Goal: Check status

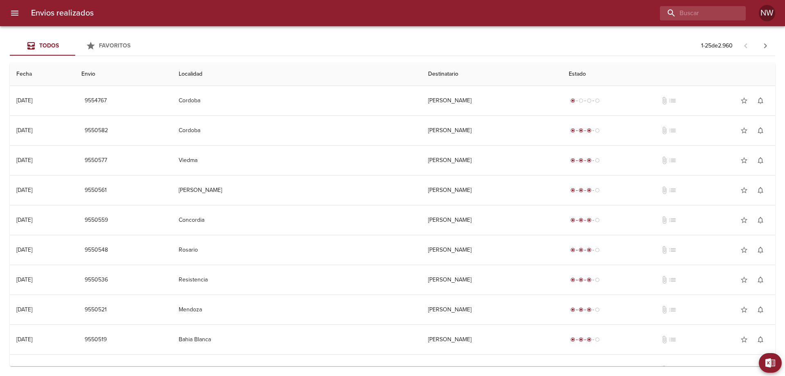
click at [601, 36] on div "Todos Favoritos 1 - 25 de 2.960" at bounding box center [393, 46] width 766 height 20
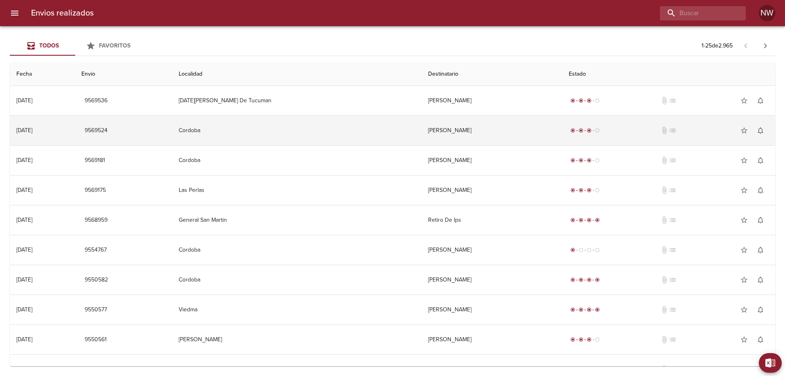
scroll to position [41, 0]
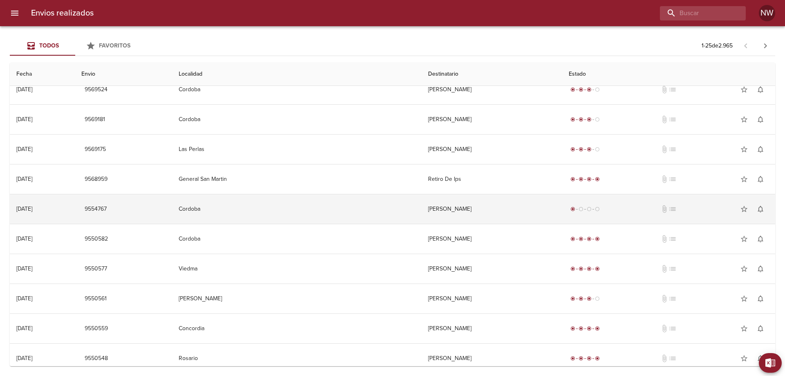
click at [562, 213] on td "[PERSON_NAME]" at bounding box center [492, 208] width 141 height 29
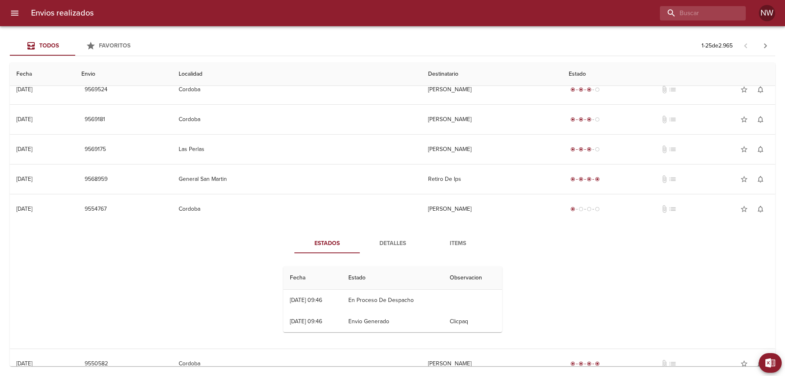
click at [398, 249] on span "Detalles" at bounding box center [393, 243] width 56 height 10
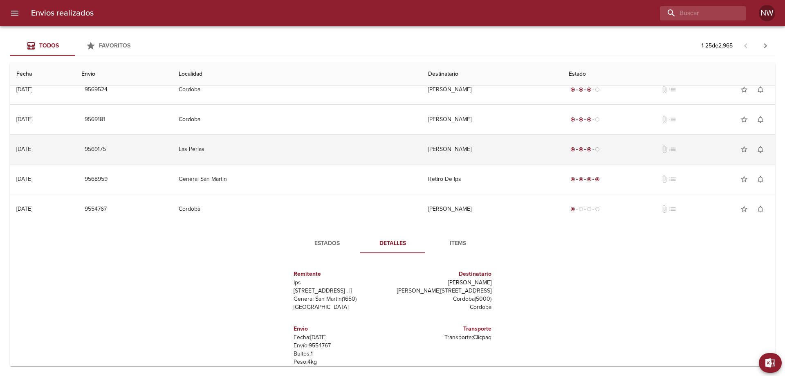
click at [452, 151] on td "[PERSON_NAME]" at bounding box center [492, 149] width 141 height 29
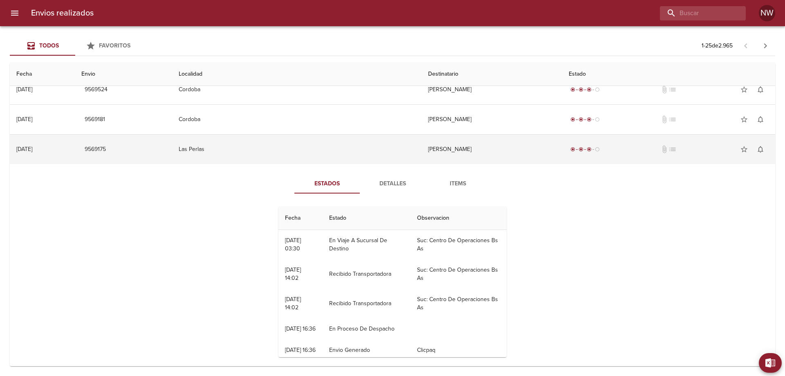
click at [452, 151] on td "[PERSON_NAME]" at bounding box center [492, 149] width 141 height 29
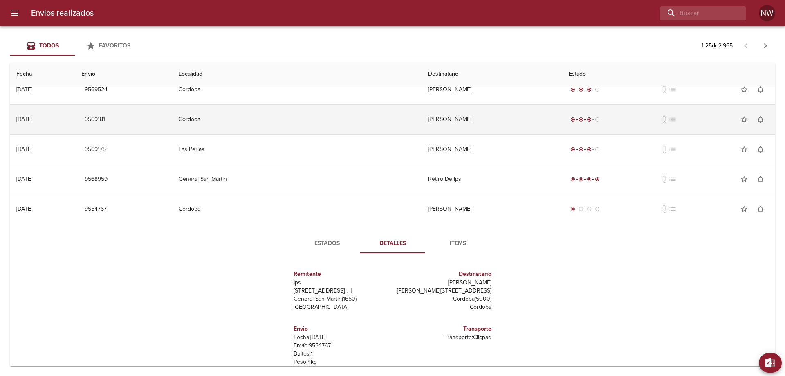
click at [447, 134] on td "[PERSON_NAME]" at bounding box center [492, 119] width 141 height 29
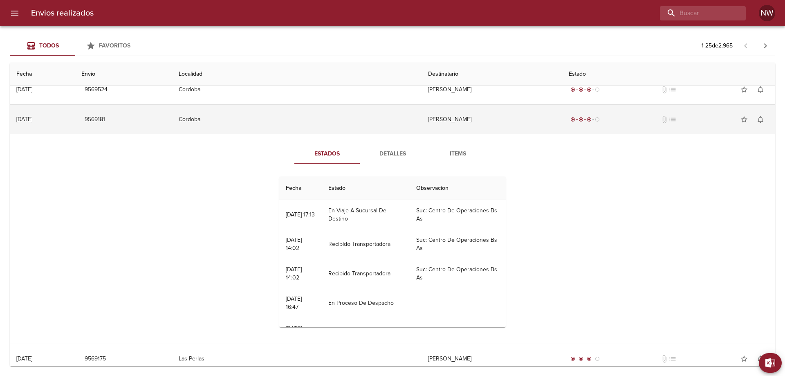
click at [447, 134] on td "[PERSON_NAME]" at bounding box center [492, 119] width 141 height 29
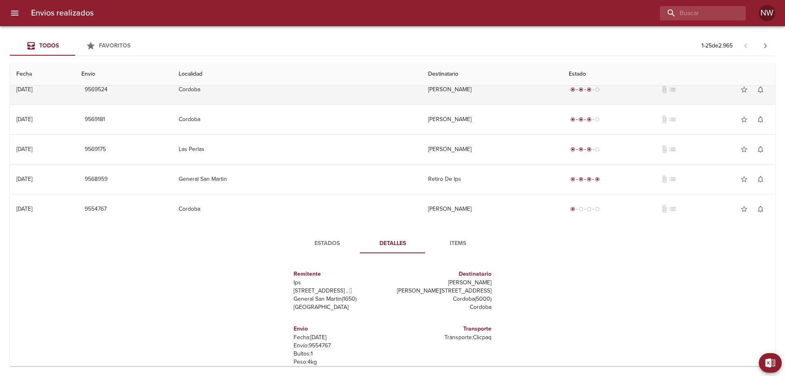
click at [448, 97] on td "[PERSON_NAME]" at bounding box center [492, 89] width 141 height 29
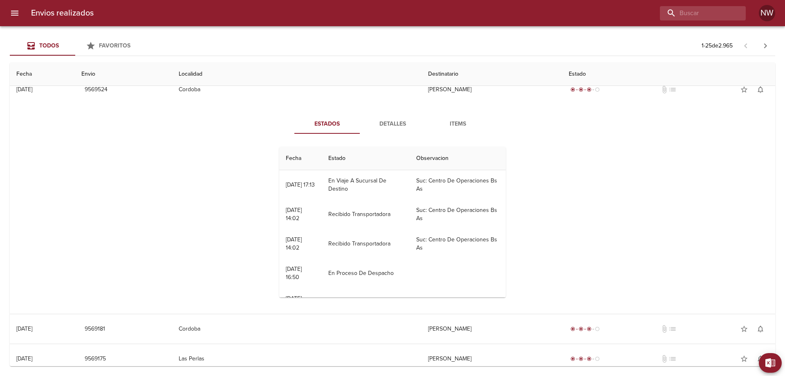
scroll to position [0, 0]
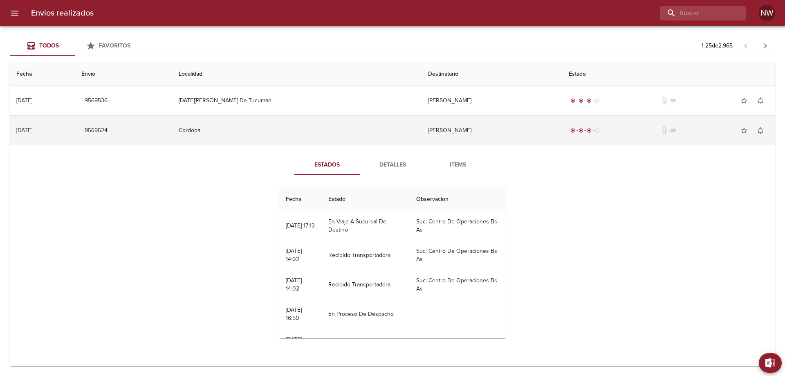
click at [436, 133] on td "[PERSON_NAME]" at bounding box center [492, 130] width 141 height 29
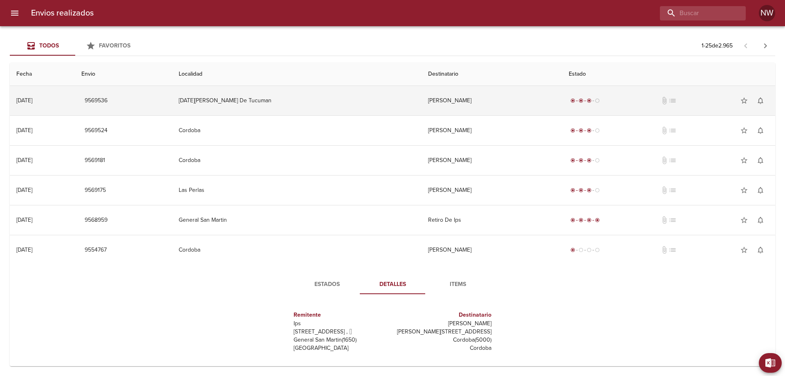
click at [440, 101] on td "[PERSON_NAME]" at bounding box center [492, 100] width 141 height 29
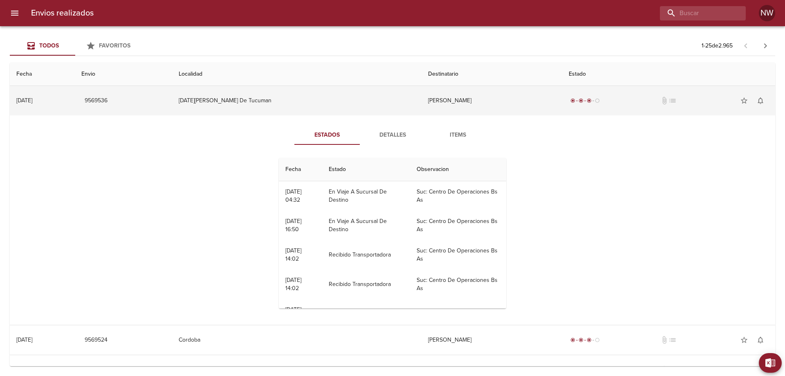
click at [440, 101] on td "[PERSON_NAME]" at bounding box center [492, 100] width 141 height 29
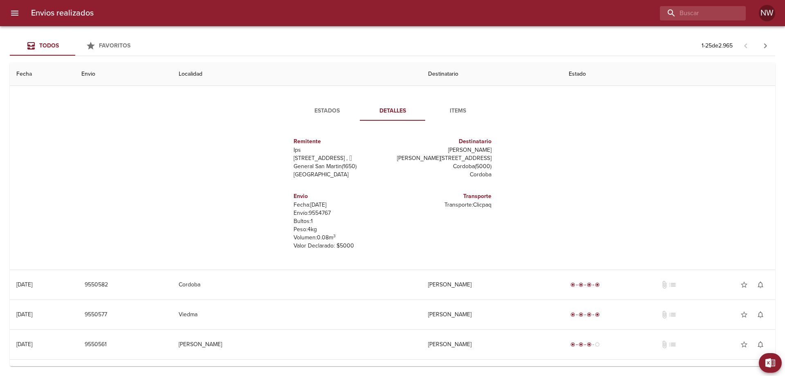
scroll to position [123, 0]
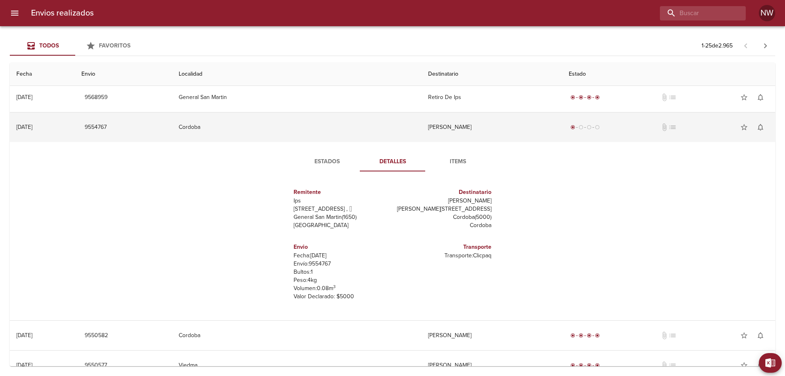
click at [431, 135] on td "[PERSON_NAME]" at bounding box center [492, 126] width 141 height 29
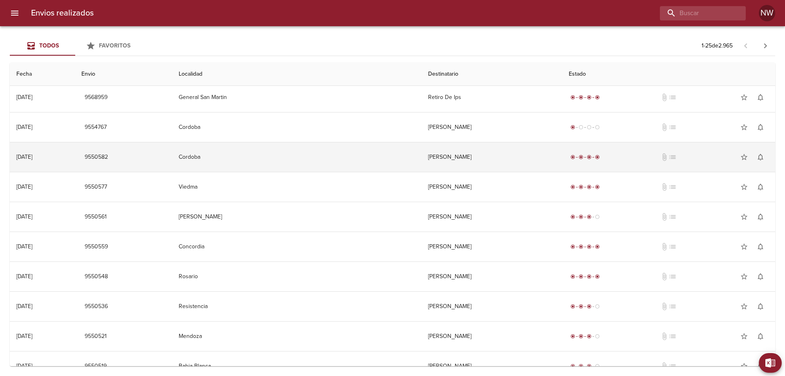
click at [438, 166] on td "[PERSON_NAME]" at bounding box center [492, 156] width 141 height 29
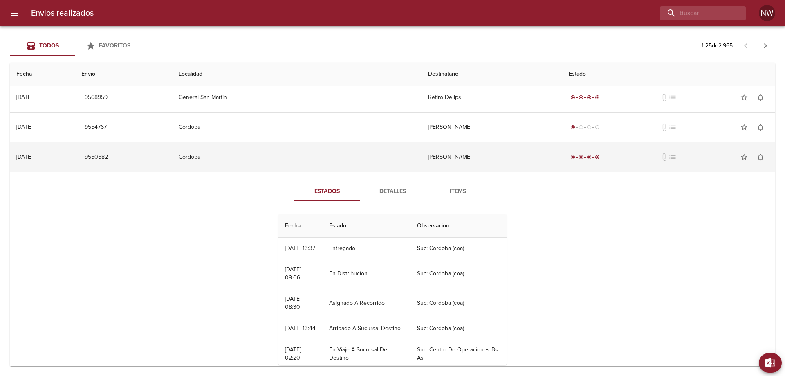
click at [438, 166] on td "[PERSON_NAME]" at bounding box center [492, 156] width 141 height 29
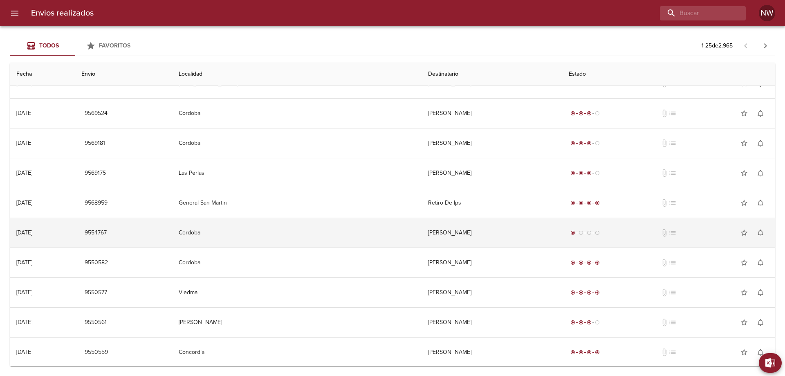
scroll to position [0, 0]
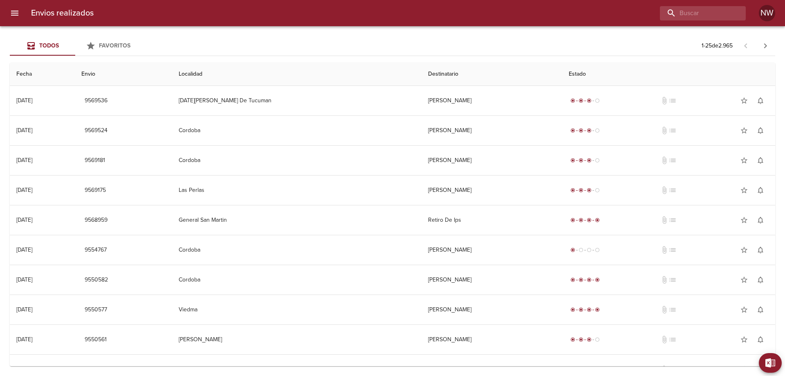
click at [36, 39] on button "Todos" at bounding box center [42, 46] width 65 height 20
click at [42, 46] on span "Todos" at bounding box center [49, 45] width 20 height 7
